Goal: Task Accomplishment & Management: Manage account settings

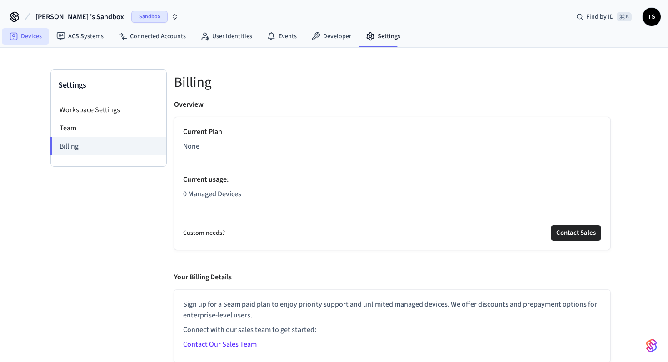
click at [40, 42] on link "Devices" at bounding box center [25, 36] width 47 height 16
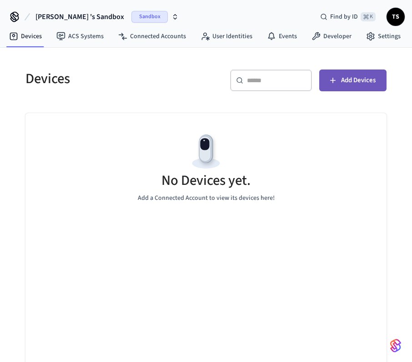
click at [364, 87] on button "Add Devices" at bounding box center [352, 81] width 67 height 22
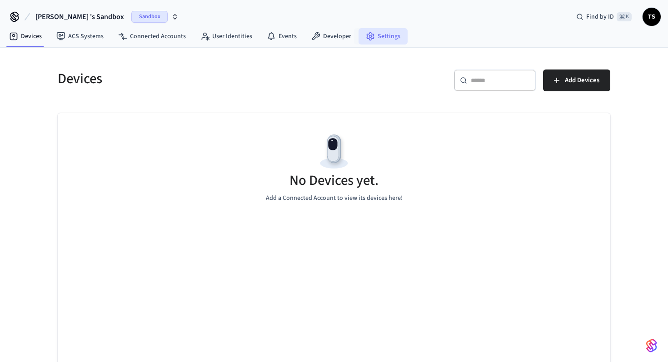
click at [384, 44] on link "Settings" at bounding box center [383, 36] width 49 height 16
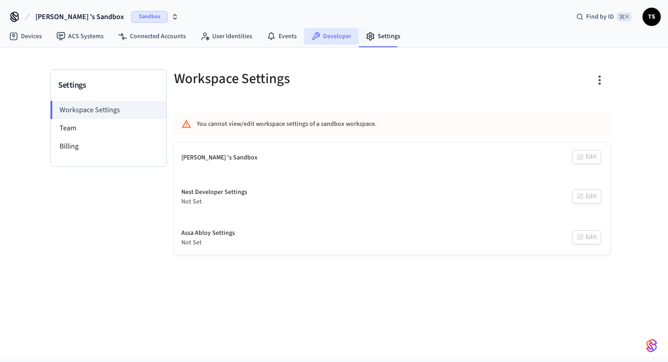
click at [335, 35] on link "Developer" at bounding box center [331, 36] width 55 height 16
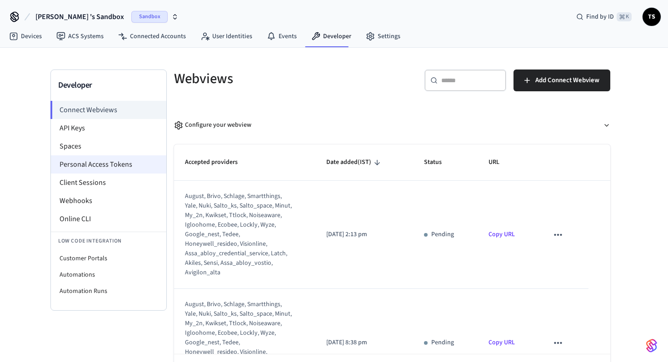
click at [111, 160] on li "Personal Access Tokens" at bounding box center [108, 164] width 115 height 18
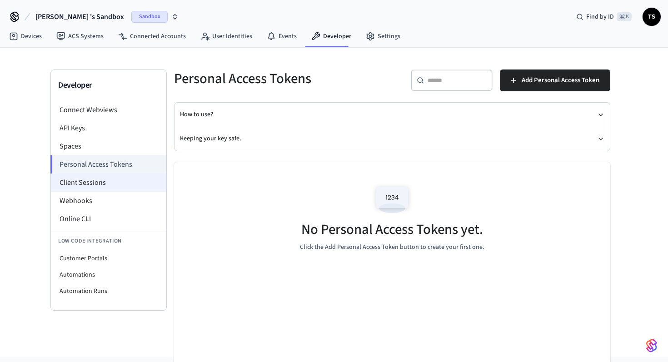
click at [125, 184] on li "Client Sessions" at bounding box center [108, 183] width 115 height 18
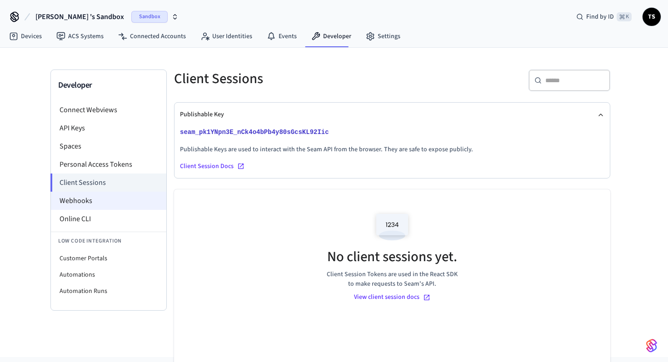
click at [128, 199] on li "Webhooks" at bounding box center [108, 201] width 115 height 18
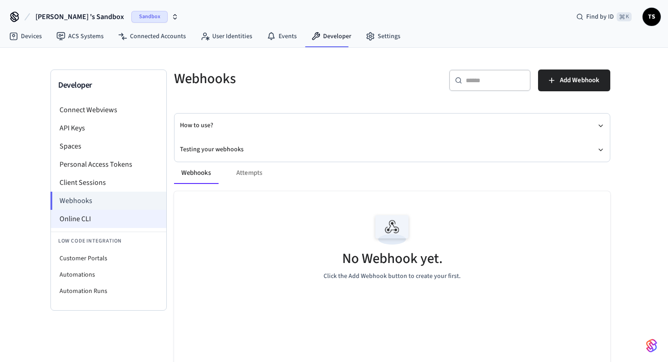
click at [147, 218] on li "Online CLI" at bounding box center [108, 219] width 115 height 18
click at [229, 150] on button "Testing your webhooks" at bounding box center [392, 150] width 424 height 24
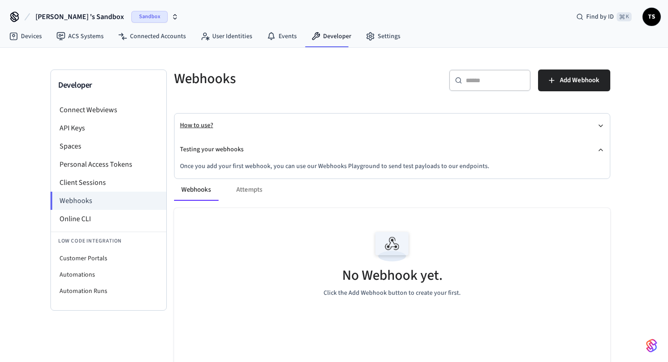
click at [235, 134] on button "How to use?" at bounding box center [392, 126] width 424 height 24
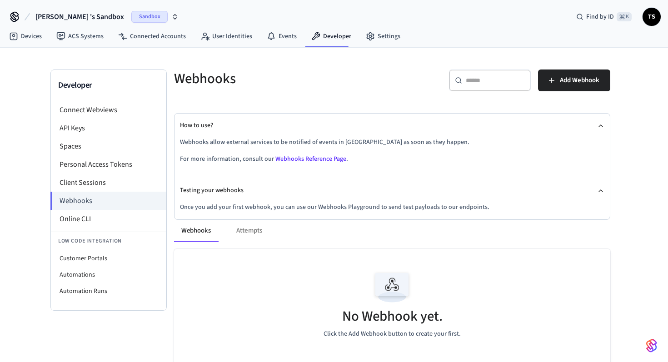
click at [293, 159] on link "Webhooks Reference Page" at bounding box center [310, 159] width 71 height 9
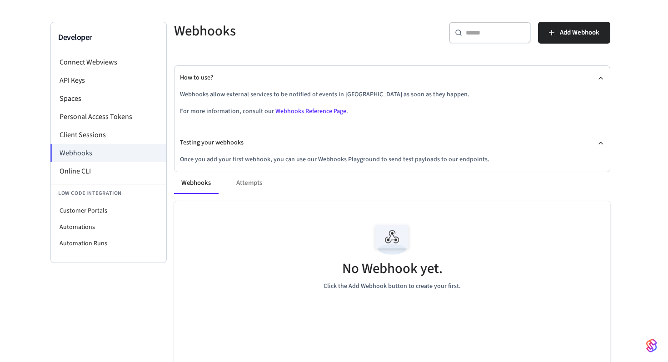
scroll to position [67, 0]
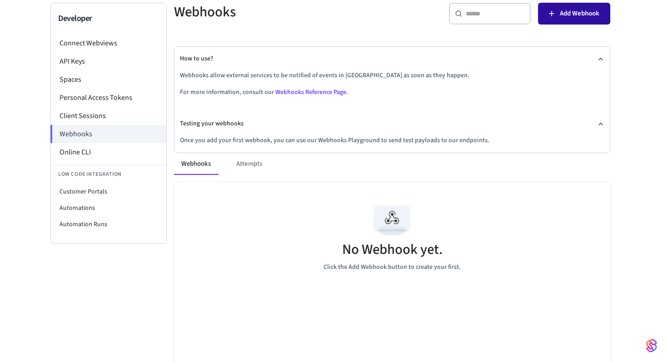
click at [575, 17] on span "Add Webhook" at bounding box center [580, 14] width 40 height 12
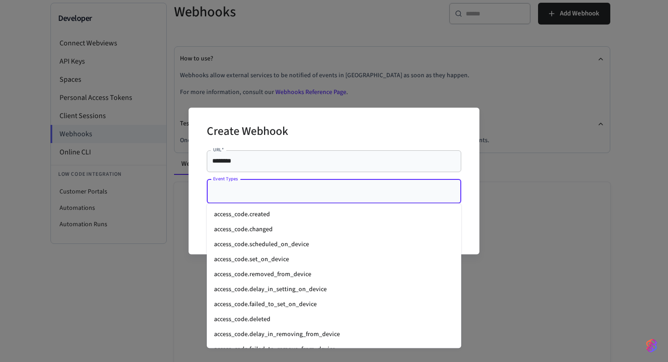
click at [277, 195] on input "Event Types" at bounding box center [327, 192] width 233 height 16
click at [271, 234] on li "access_code.changed" at bounding box center [334, 229] width 255 height 15
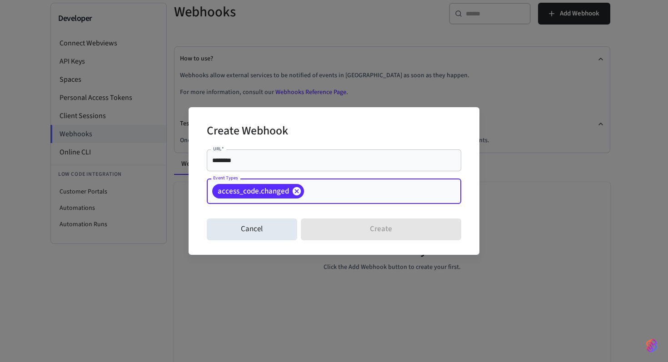
click at [296, 189] on icon at bounding box center [297, 191] width 8 height 8
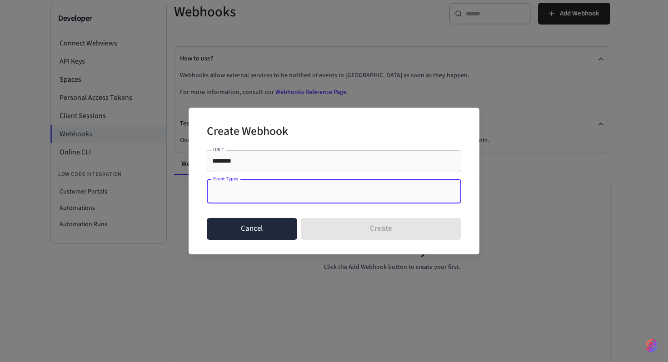
click at [264, 227] on button "Cancel" at bounding box center [252, 229] width 90 height 22
